Goal: Information Seeking & Learning: Understand process/instructions

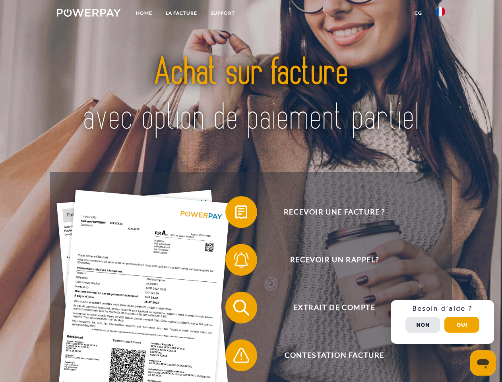
click at [89, 14] on img at bounding box center [89, 13] width 64 height 8
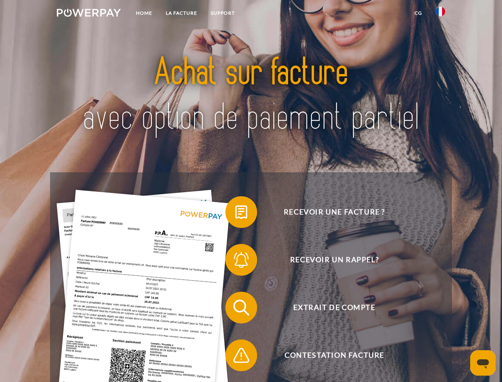
click at [441, 14] on img at bounding box center [441, 12] width 10 height 10
click at [418, 13] on link "CG" at bounding box center [418, 13] width 21 height 14
click at [235, 214] on span at bounding box center [230, 212] width 40 height 40
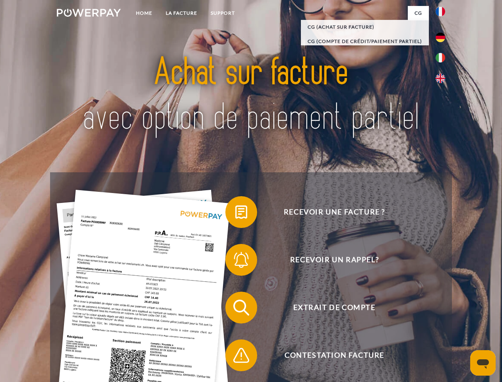
click at [235, 261] on span at bounding box center [230, 260] width 40 height 40
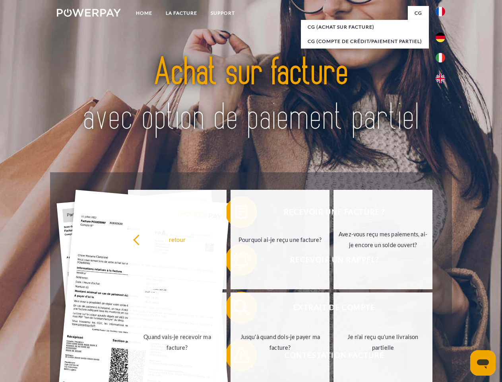
click at [235, 309] on link "Jusqu'à quand dois-je payer ma facture?" at bounding box center [280, 341] width 99 height 99
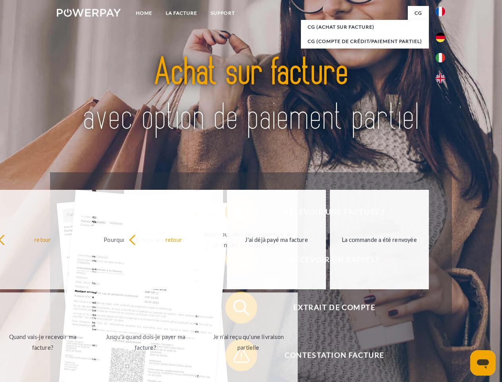
click at [235, 357] on span at bounding box center [230, 355] width 40 height 40
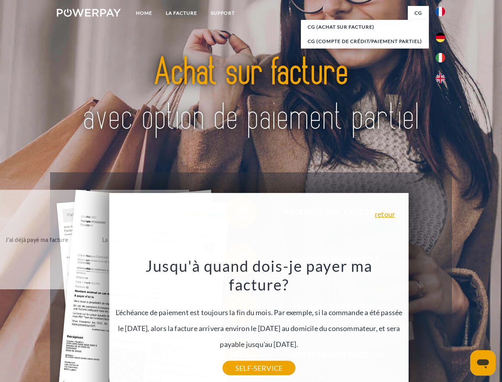
click at [443, 322] on div "Recevoir une facture ? Recevoir un rappel? Extrait de compte retour" at bounding box center [251, 331] width 402 height 318
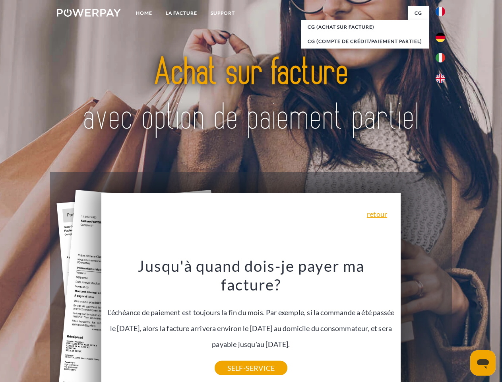
click at [423, 323] on span "Extrait de compte" at bounding box center [334, 307] width 195 height 32
click at [462, 325] on header "Home LA FACTURE Support" at bounding box center [251, 274] width 502 height 549
